Goal: Navigation & Orientation: Find specific page/section

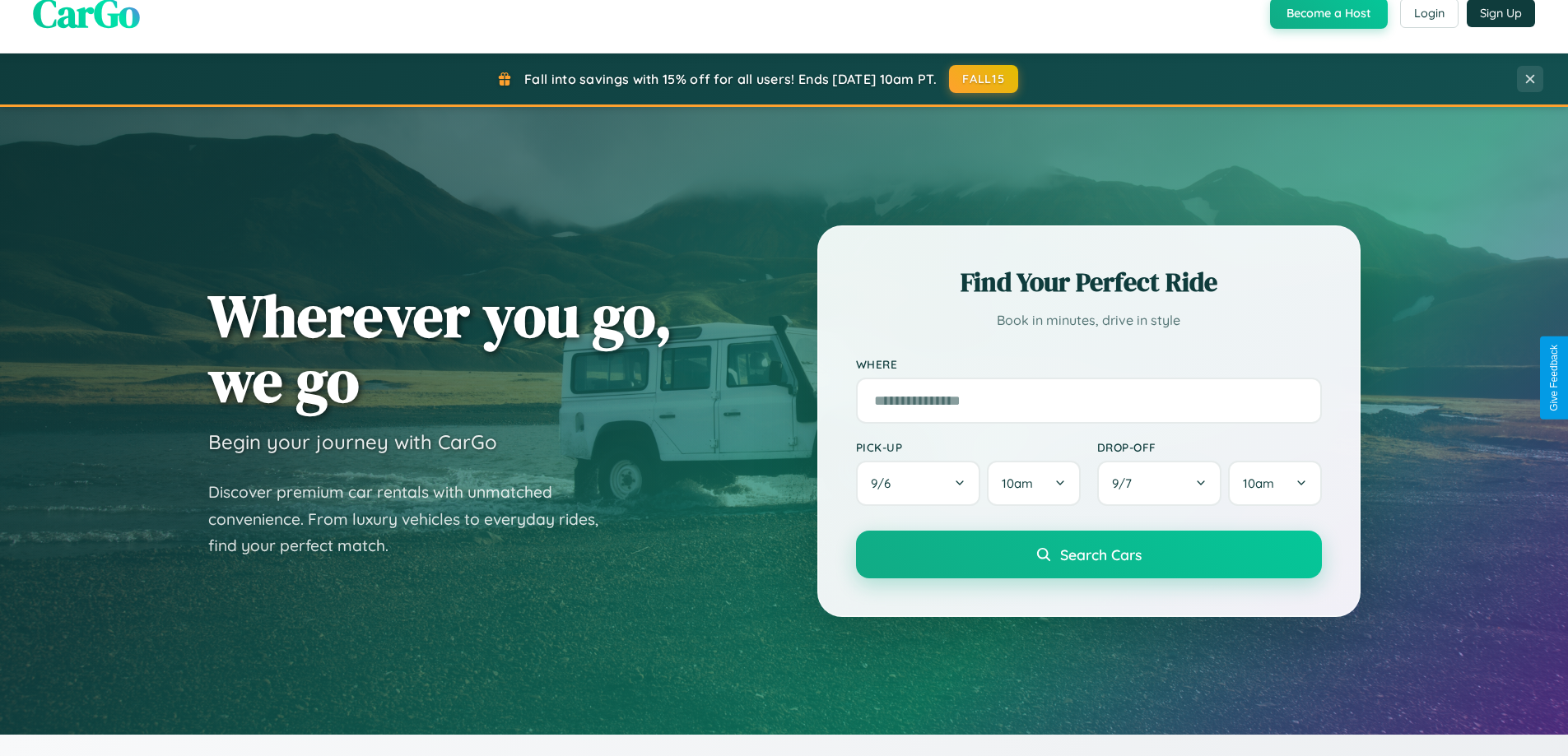
scroll to position [709, 0]
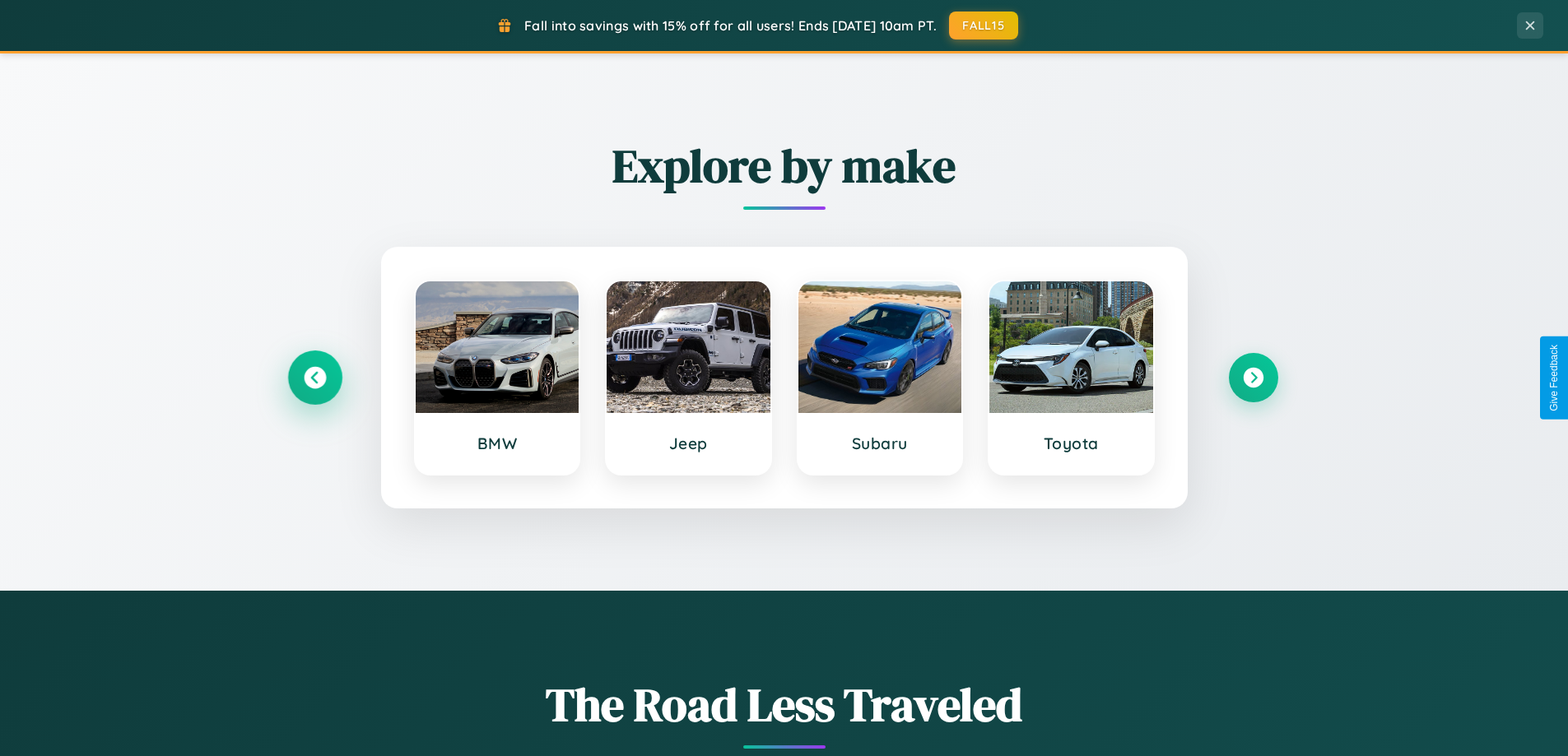
click at [315, 378] on icon at bounding box center [315, 378] width 22 height 22
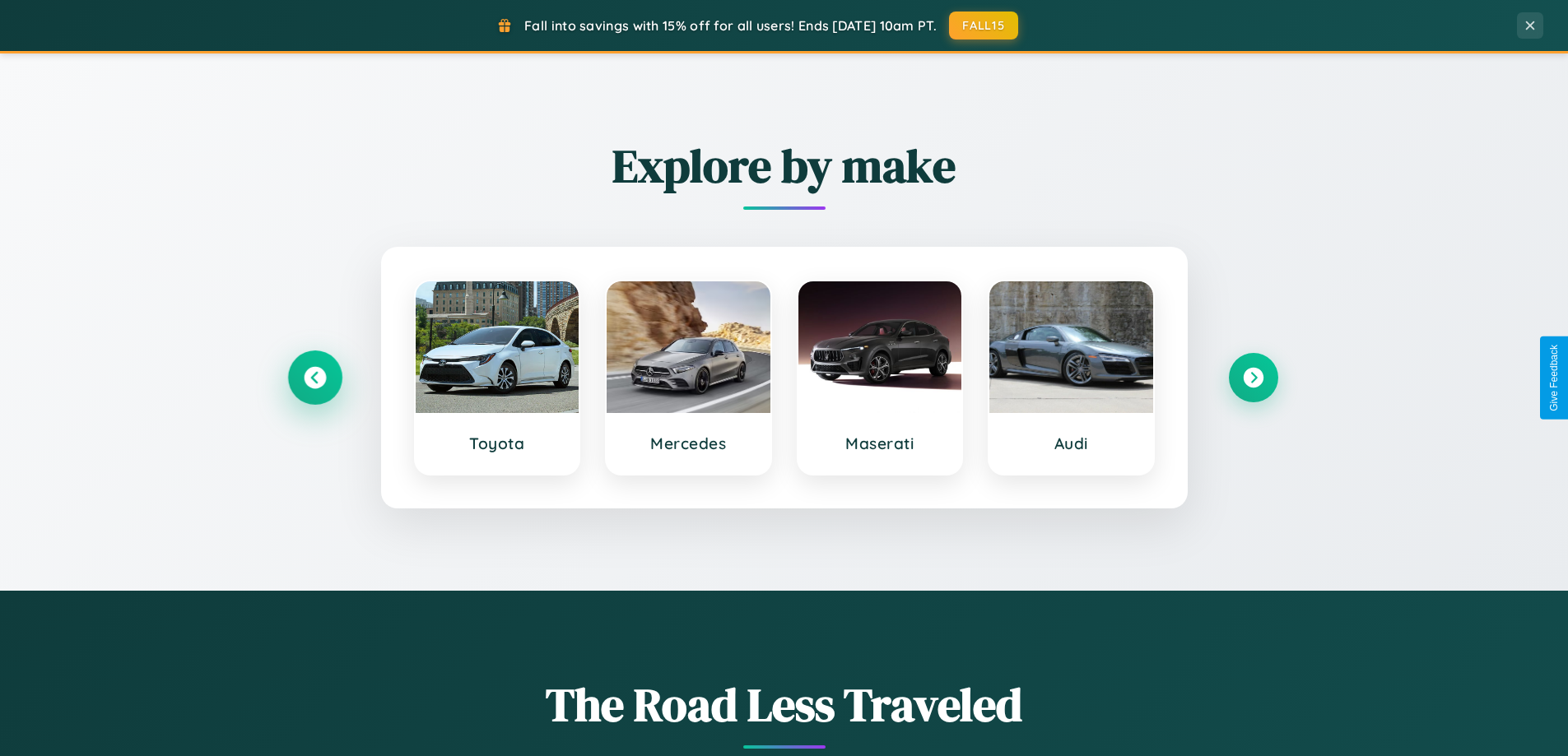
click at [315, 378] on icon at bounding box center [315, 378] width 22 height 22
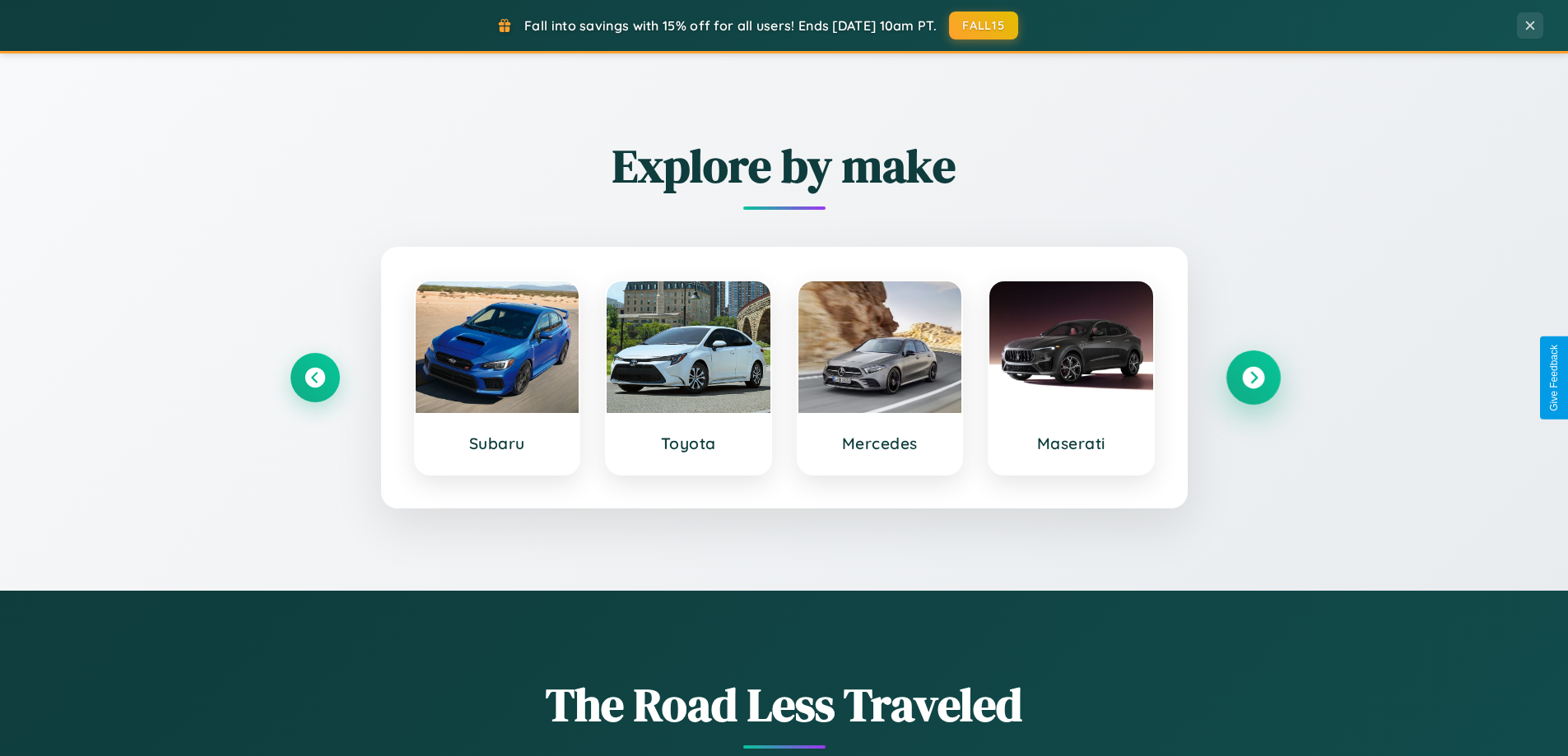
click at [1253, 378] on icon at bounding box center [1253, 378] width 22 height 22
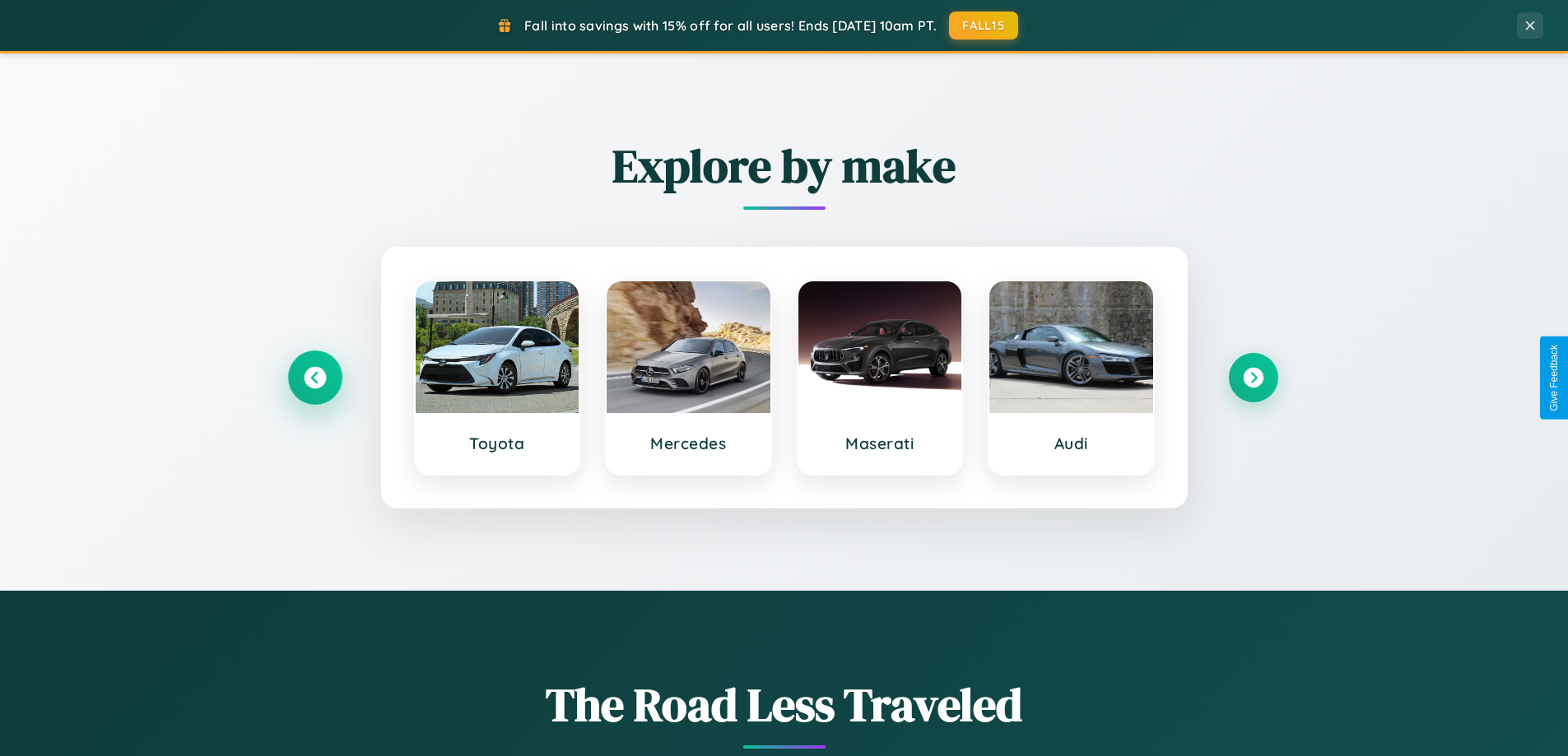
click at [315, 378] on icon at bounding box center [315, 378] width 22 height 22
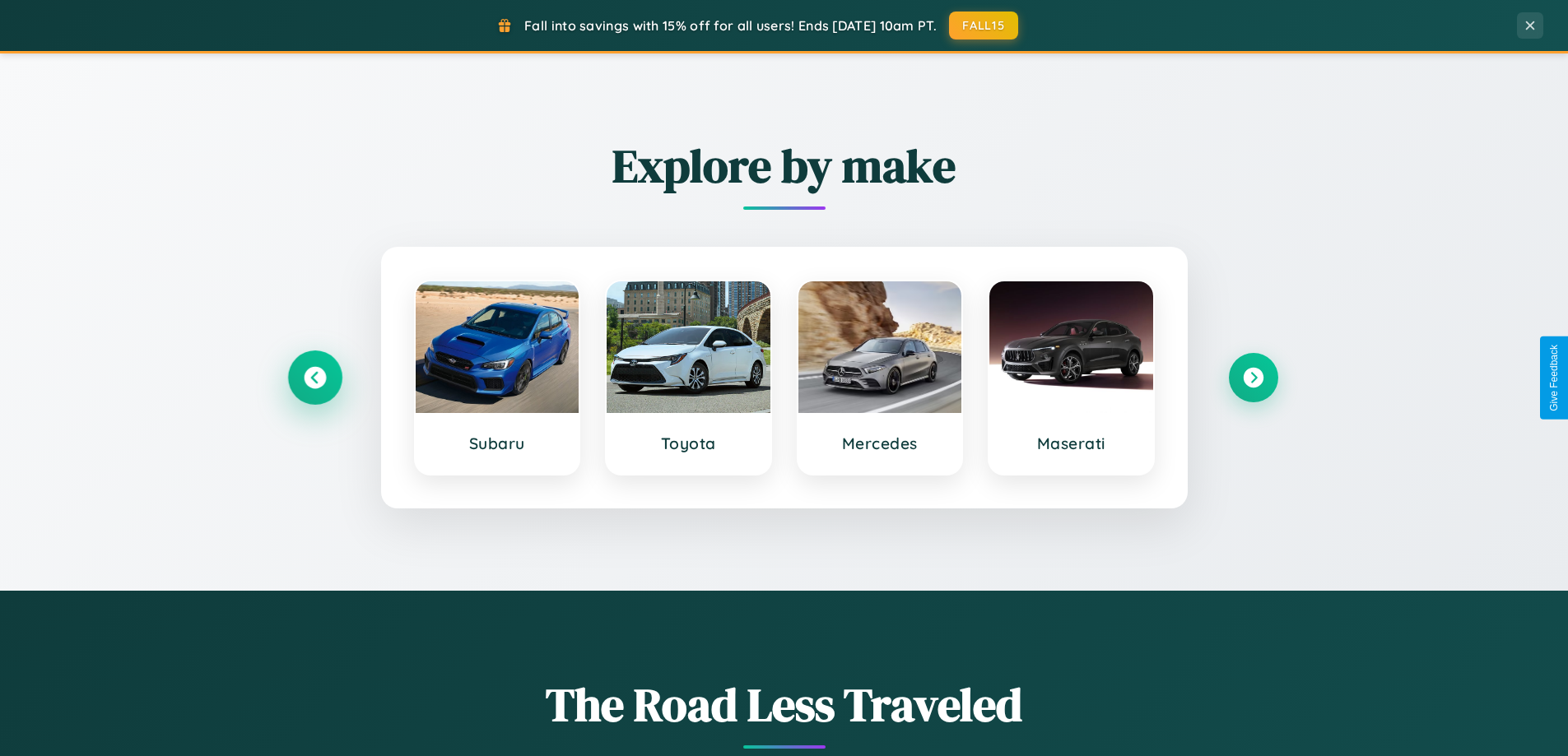
click at [315, 378] on icon at bounding box center [315, 378] width 22 height 22
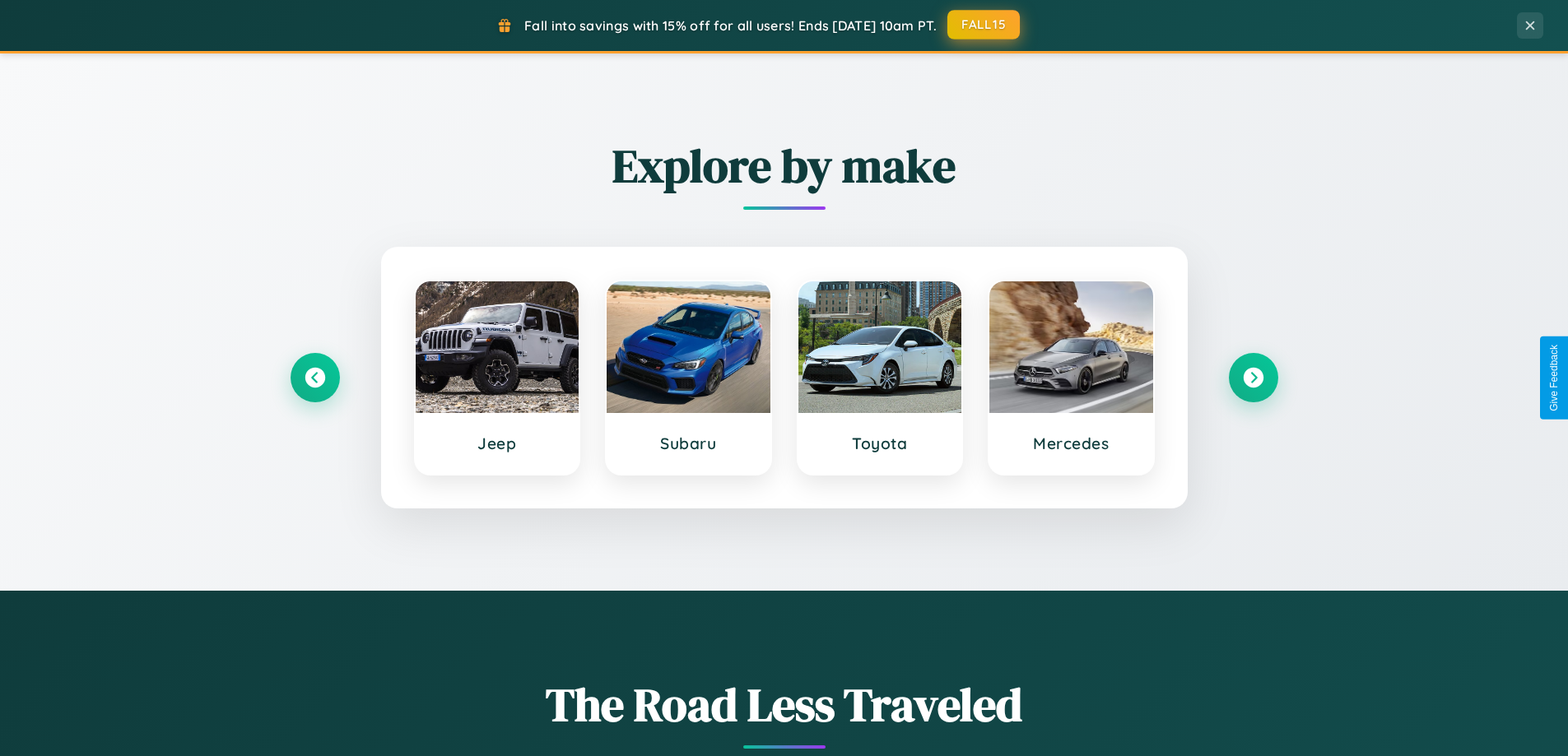
click at [984, 24] on button "FALL15" at bounding box center [983, 24] width 72 height 29
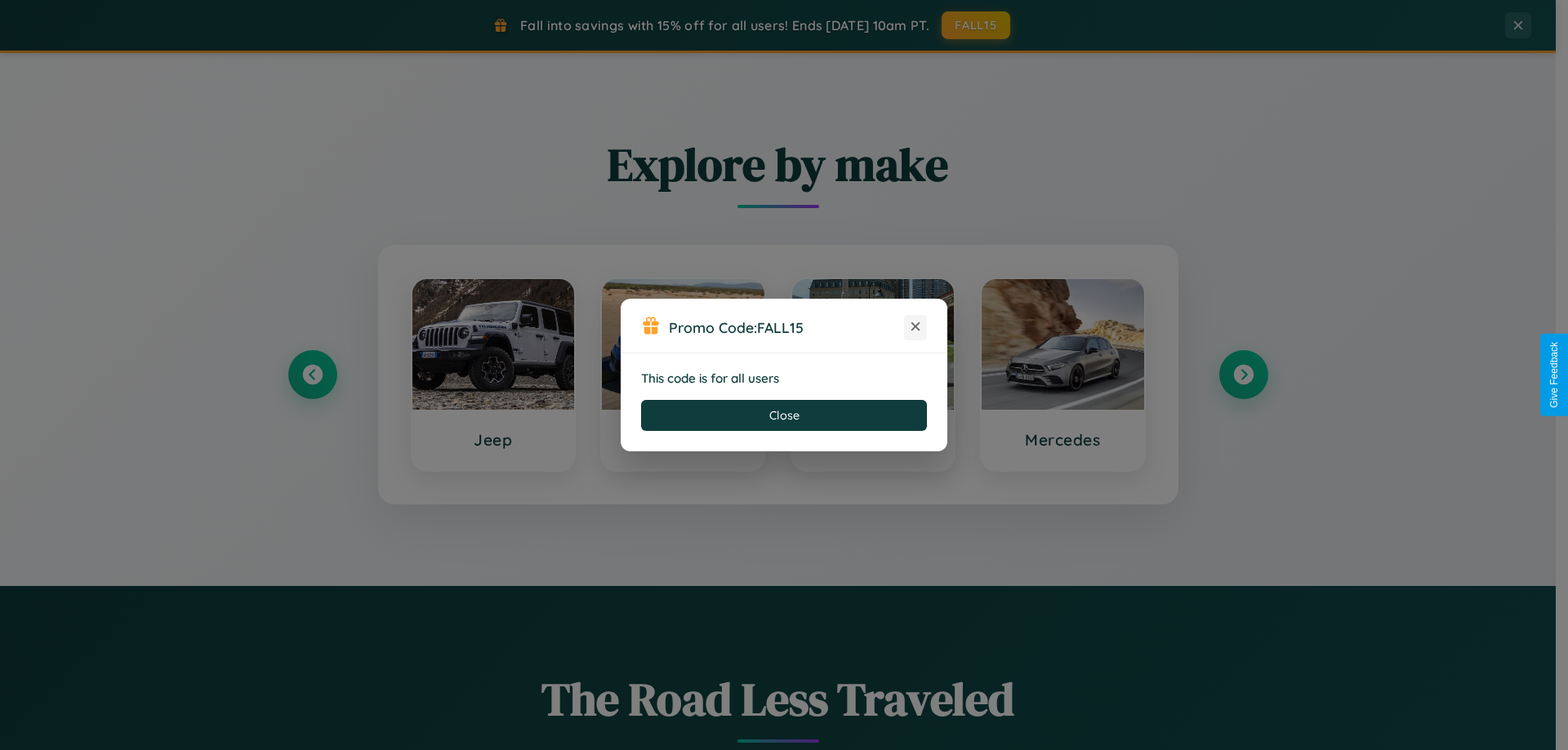
click at [915, 327] on icon at bounding box center [915, 327] width 17 height 17
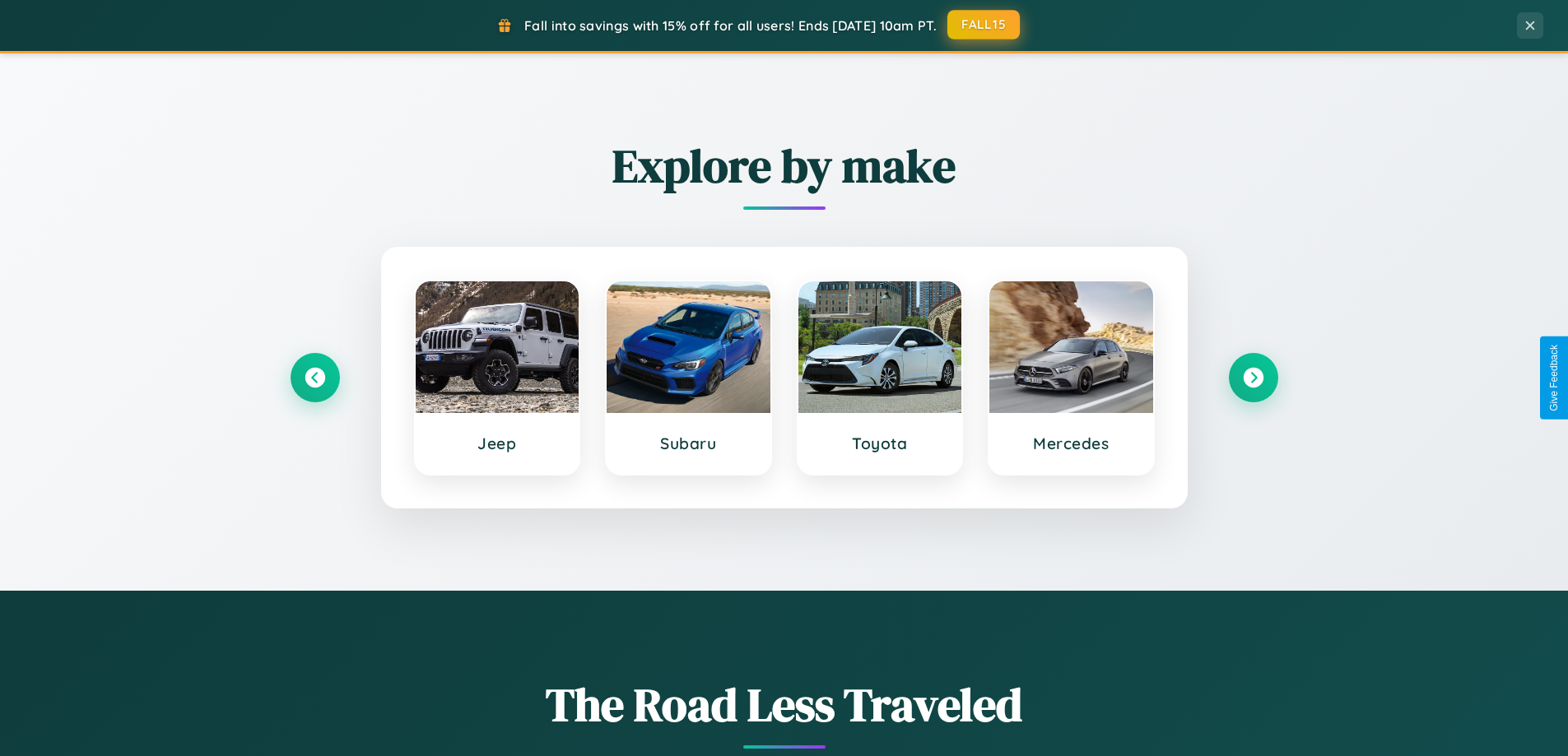
click at [984, 24] on button "FALL15" at bounding box center [983, 24] width 72 height 29
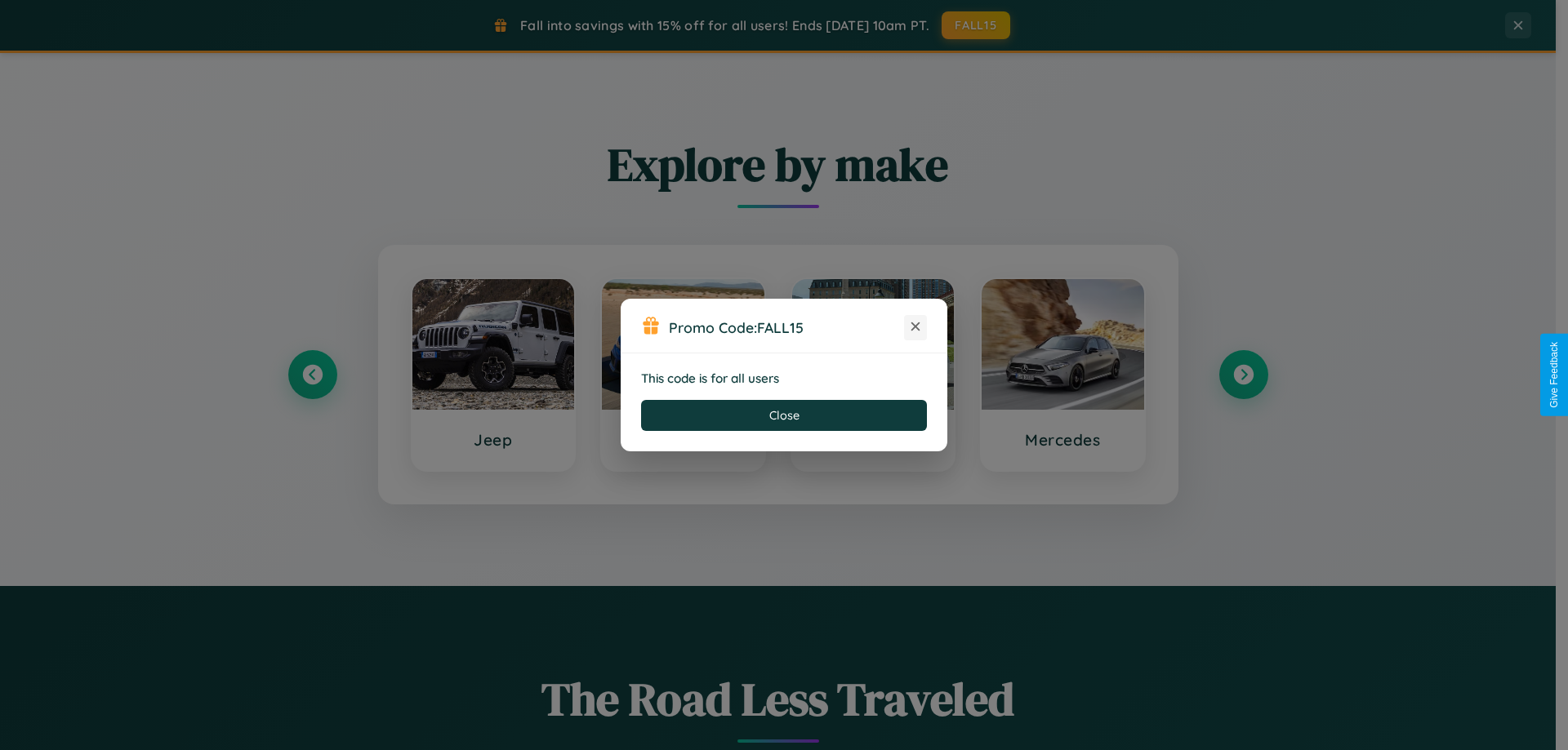
click at [915, 327] on icon at bounding box center [915, 327] width 17 height 17
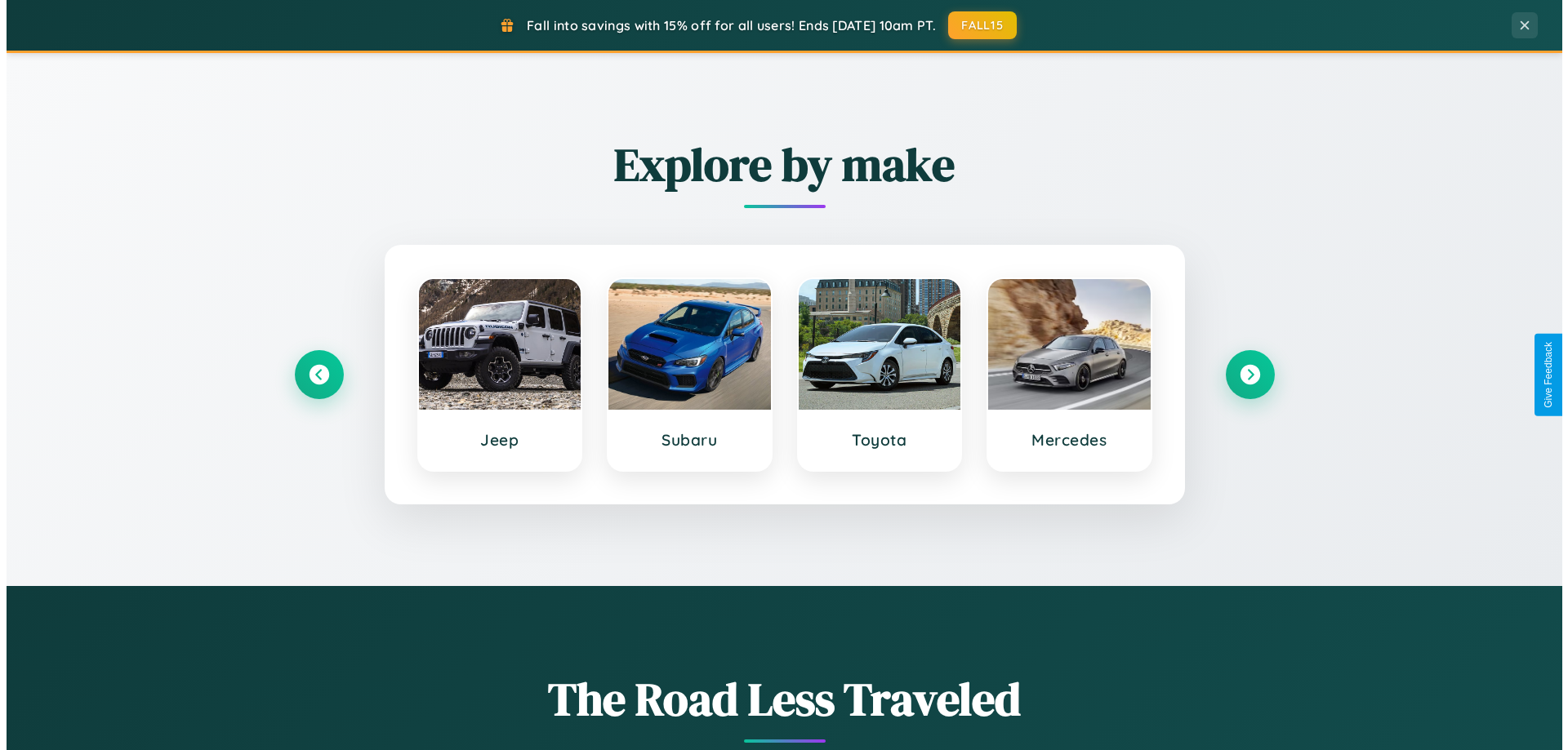
scroll to position [0, 0]
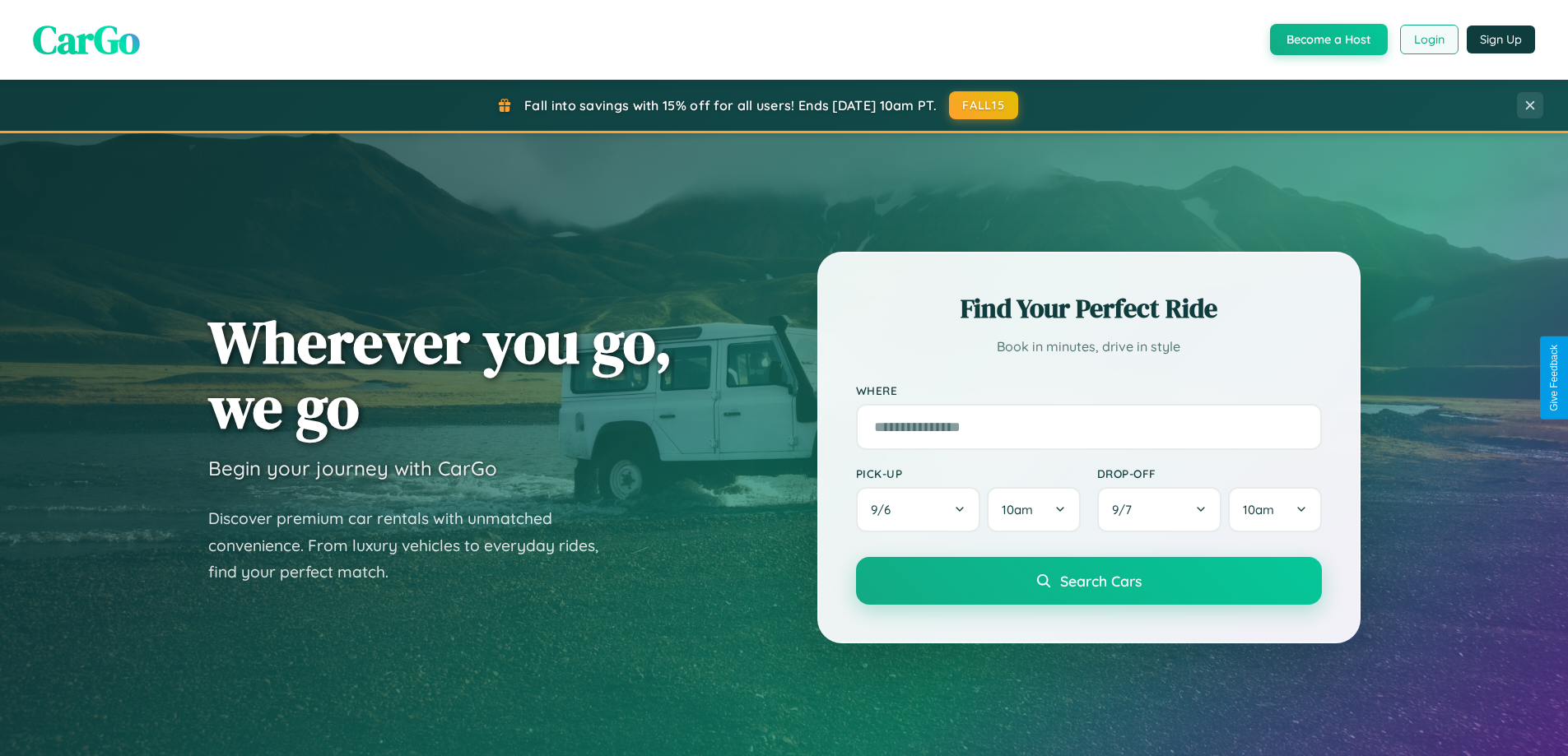
click at [1428, 40] on button "Login" at bounding box center [1428, 39] width 58 height 29
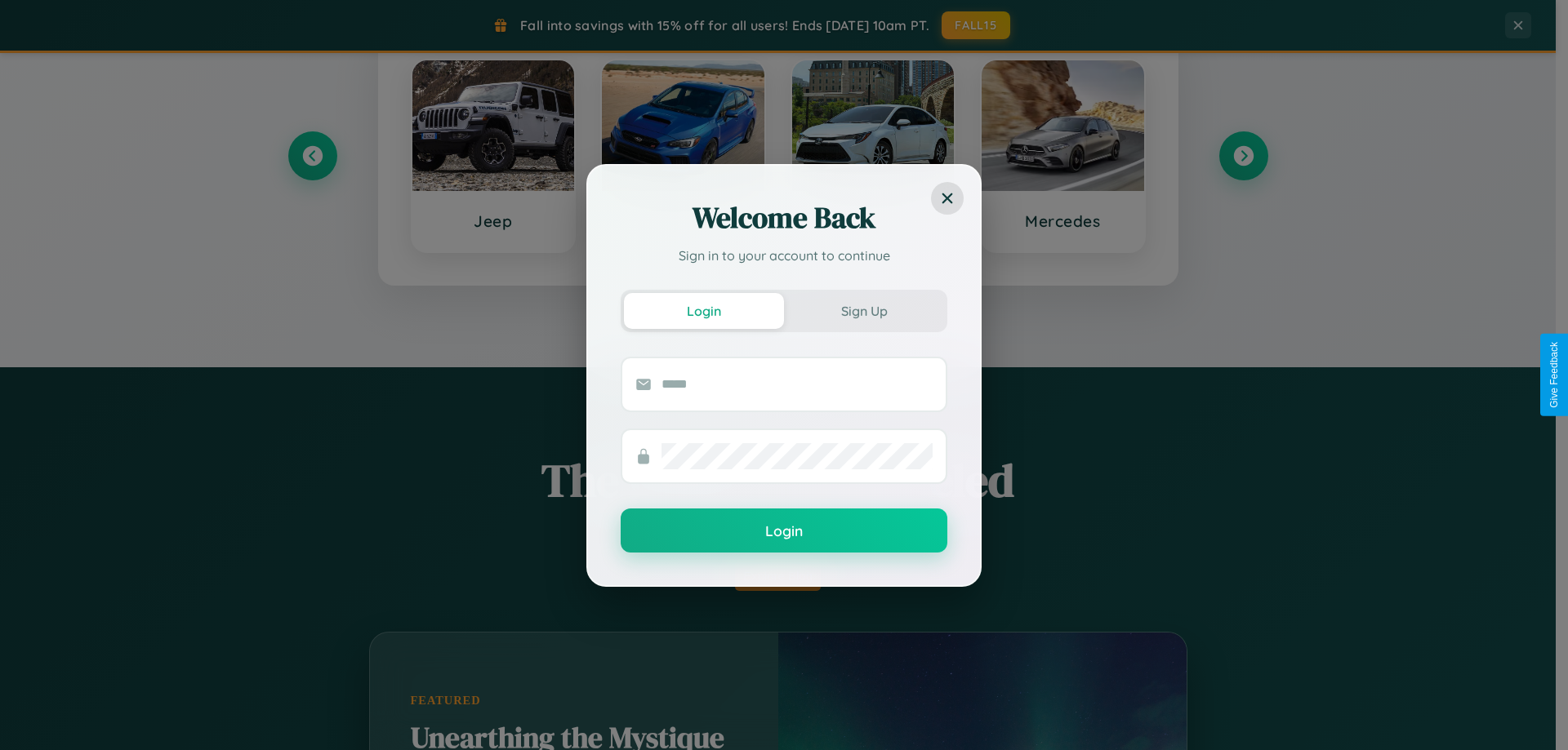
scroll to position [48, 0]
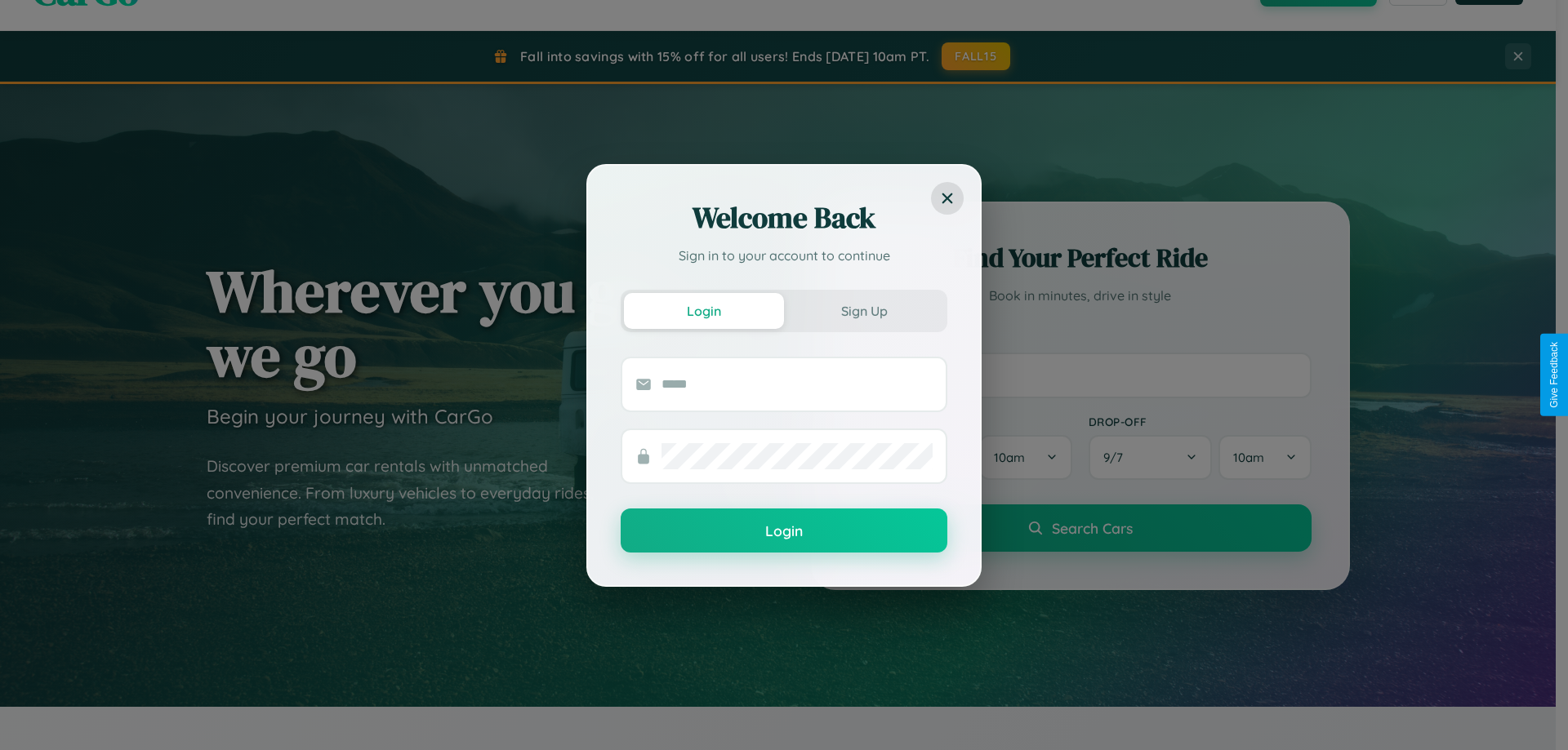
click at [1080, 375] on div "Welcome Back Sign in to your account to continue Login Sign Up Login" at bounding box center [784, 375] width 1568 height 750
